Goal: Navigation & Orientation: Find specific page/section

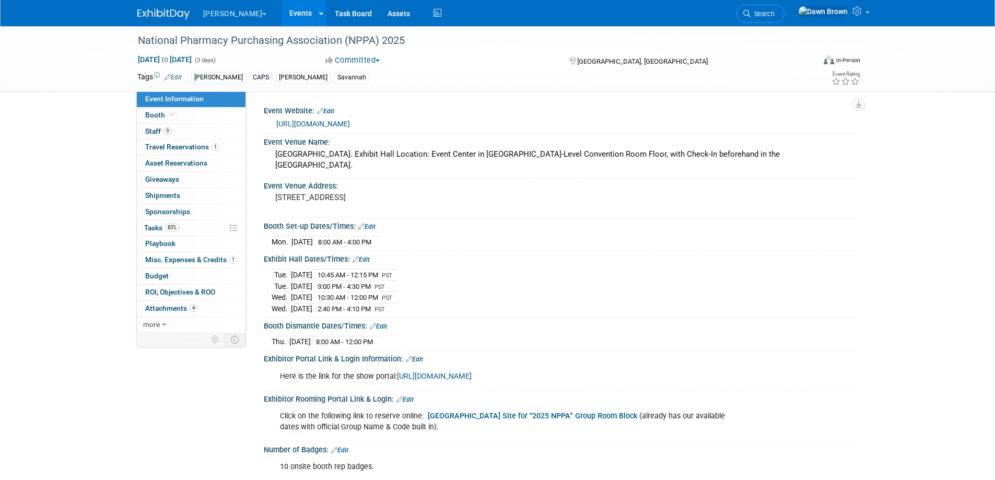
click at [281, 8] on link "Events" at bounding box center [300, 13] width 38 height 26
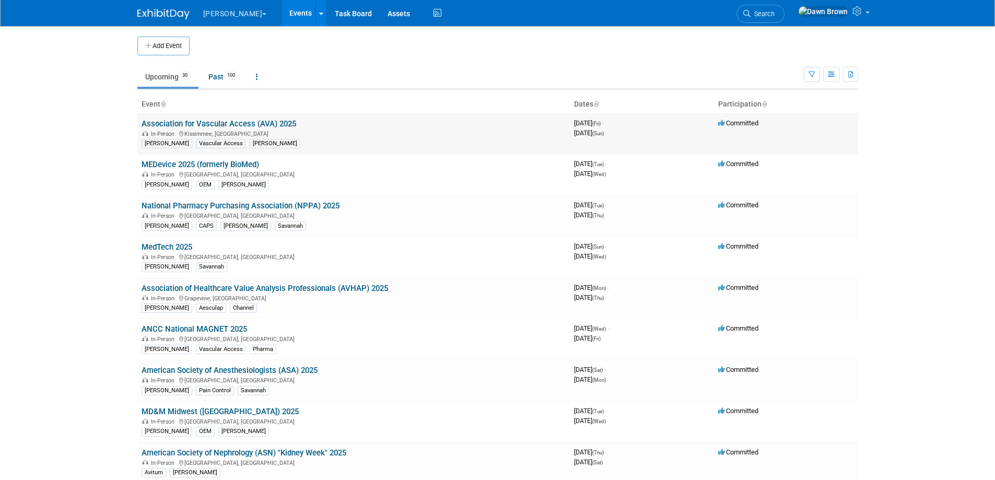
click at [230, 124] on link "Association for Vascular Access (AVA) 2025" at bounding box center [219, 123] width 155 height 9
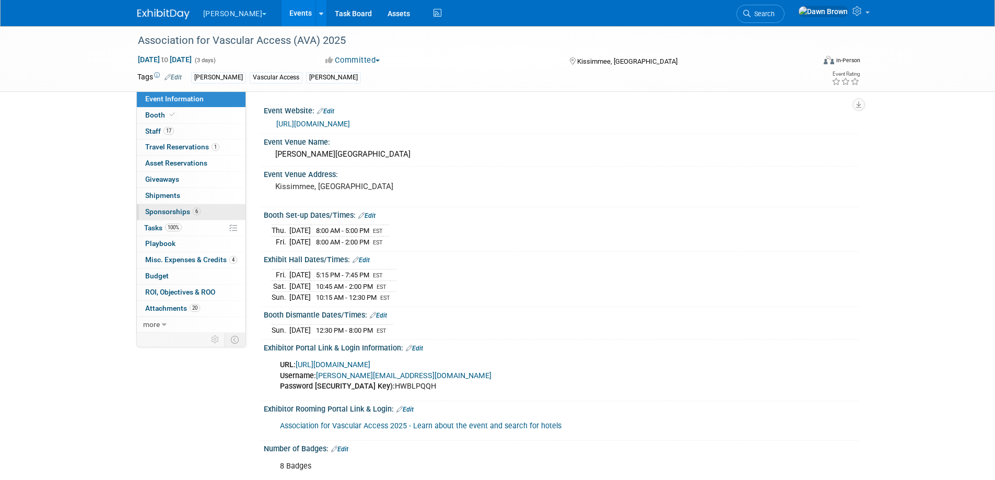
click at [183, 210] on span "Sponsorships 6" at bounding box center [172, 211] width 55 height 8
